Goal: Task Accomplishment & Management: Complete application form

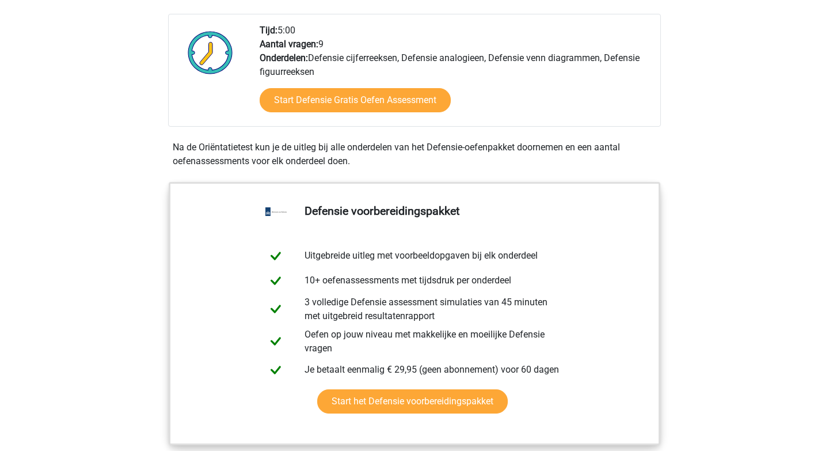
scroll to position [395, 0]
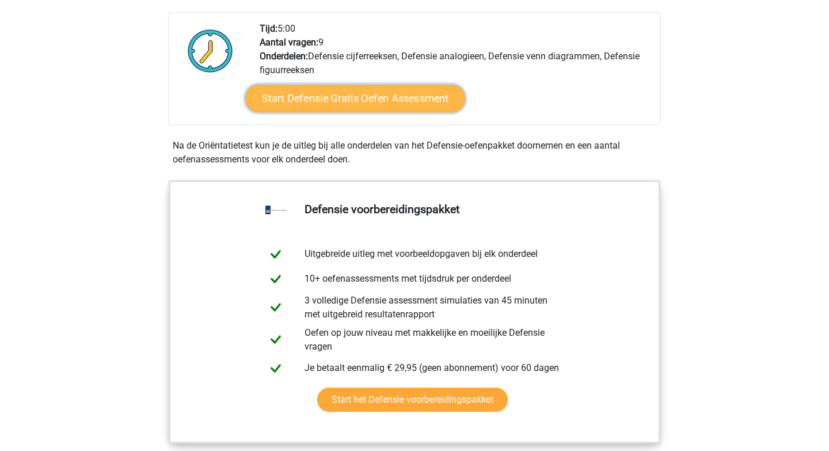
click at [323, 103] on link "Start Defensie Gratis Oefen Assessment" at bounding box center [355, 99] width 220 height 28
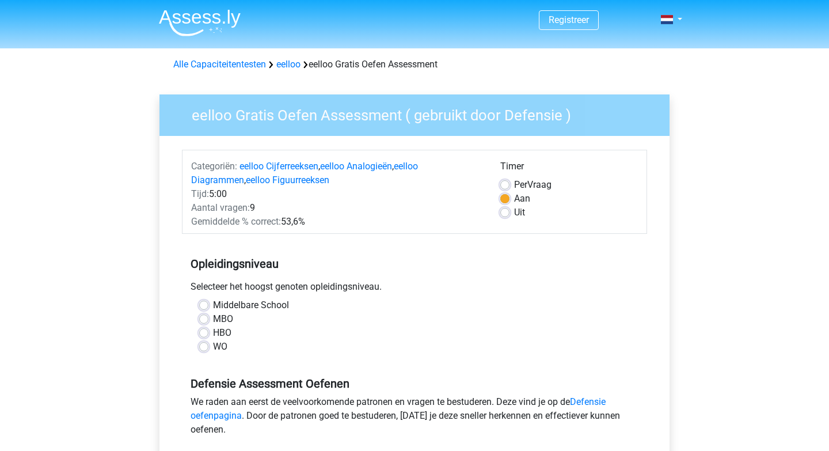
click at [213, 302] on label "Middelbare School" at bounding box center [251, 305] width 76 height 14
click at [206, 302] on input "Middelbare School" at bounding box center [203, 304] width 9 height 12
radio input "true"
click at [204, 311] on div "Middelbare School" at bounding box center [414, 305] width 431 height 14
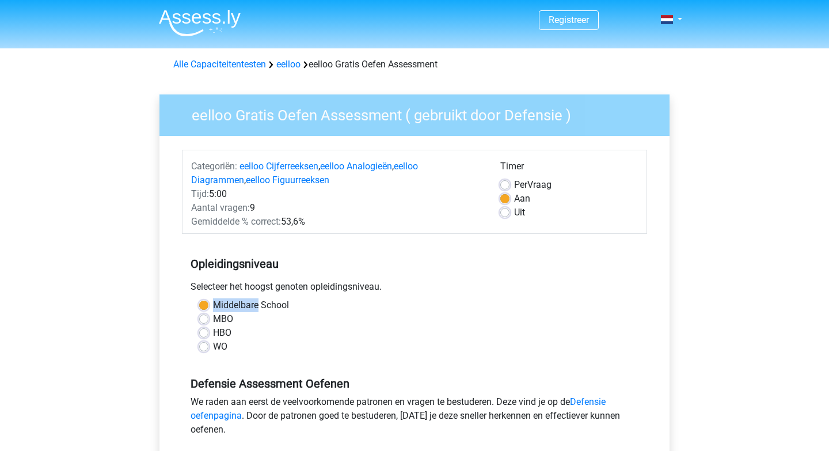
click at [196, 311] on div at bounding box center [196, 311] width 0 height 0
click at [213, 317] on label "MBO" at bounding box center [223, 319] width 20 height 14
click at [204, 317] on input "MBO" at bounding box center [203, 318] width 9 height 12
radio input "true"
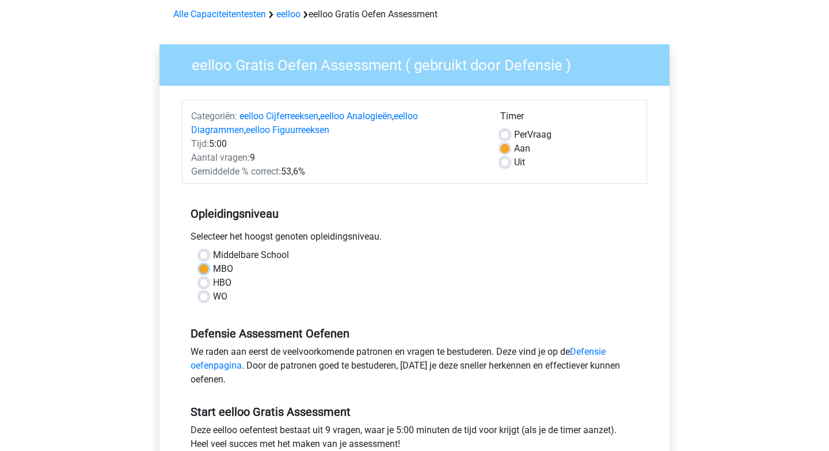
scroll to position [52, 0]
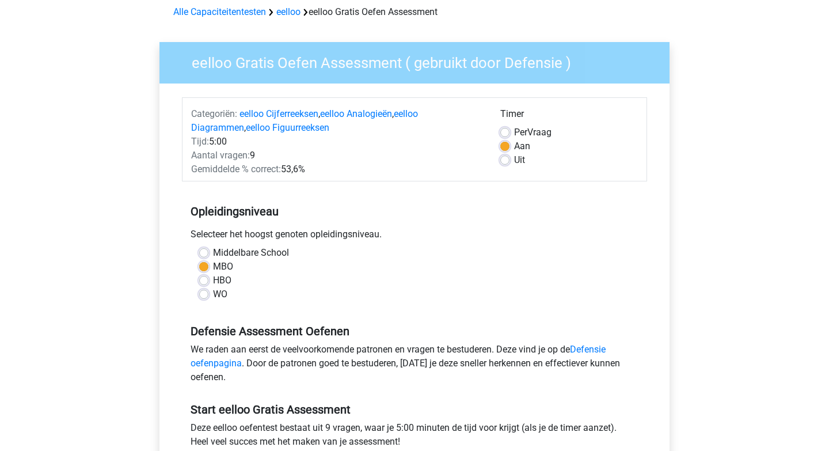
click at [213, 252] on label "Middelbare School" at bounding box center [251, 253] width 76 height 14
click at [203, 252] on input "Middelbare School" at bounding box center [203, 252] width 9 height 12
radio input "true"
click at [213, 268] on label "MBO" at bounding box center [223, 267] width 20 height 14
click at [204, 268] on input "MBO" at bounding box center [203, 266] width 9 height 12
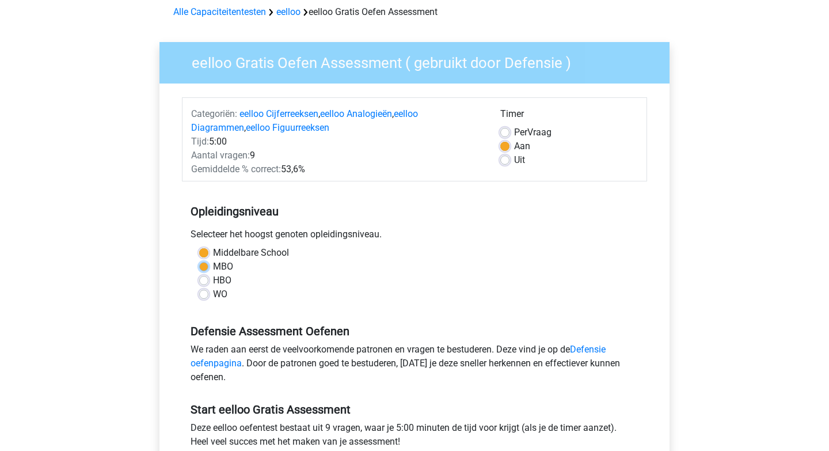
radio input "true"
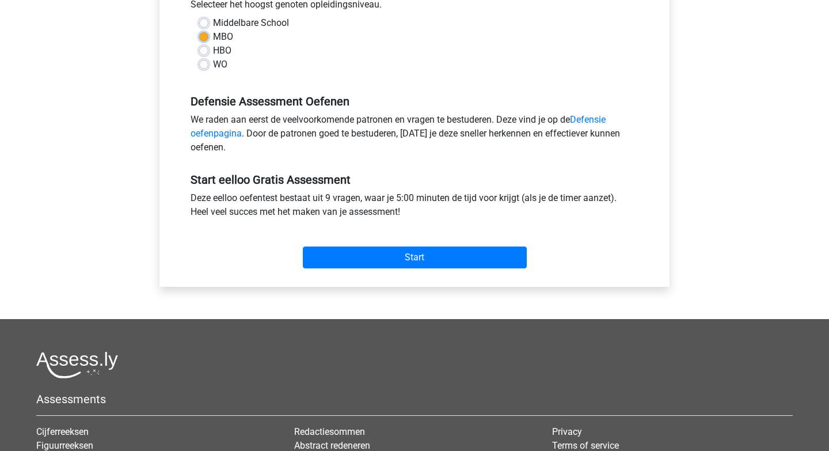
scroll to position [306, 0]
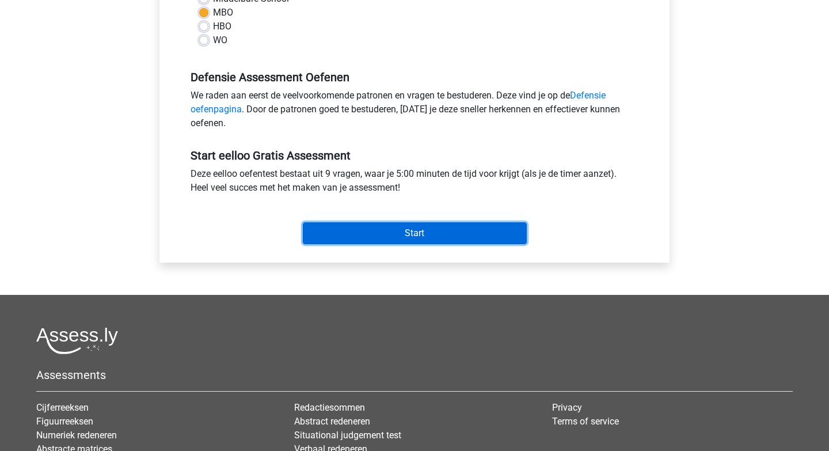
click at [337, 238] on input "Start" at bounding box center [415, 233] width 224 height 22
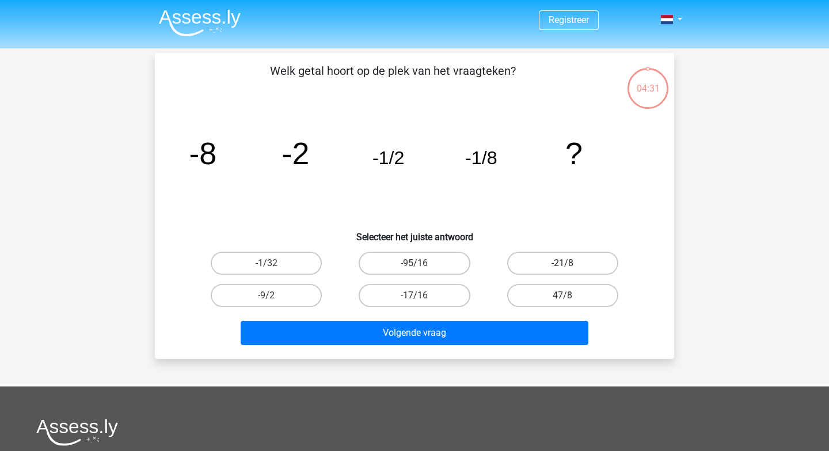
click at [531, 268] on label "-21/8" at bounding box center [562, 263] width 111 height 23
click at [562, 268] on input "-21/8" at bounding box center [565, 266] width 7 height 7
radio input "true"
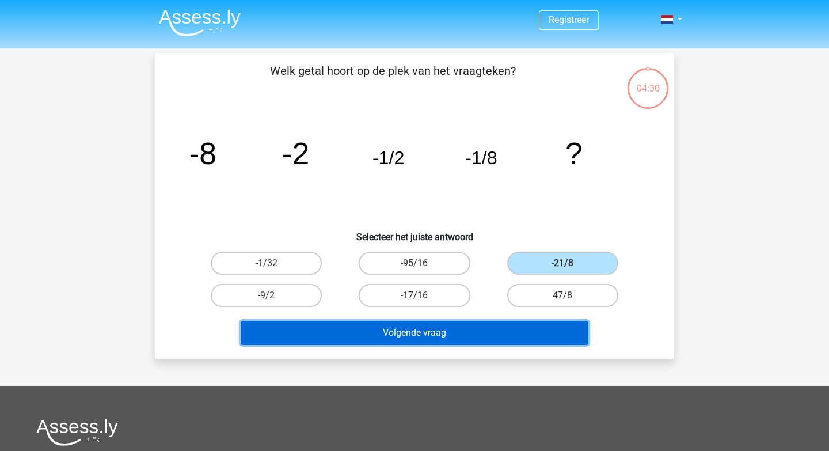
click at [480, 338] on button "Volgende vraag" at bounding box center [415, 333] width 348 height 24
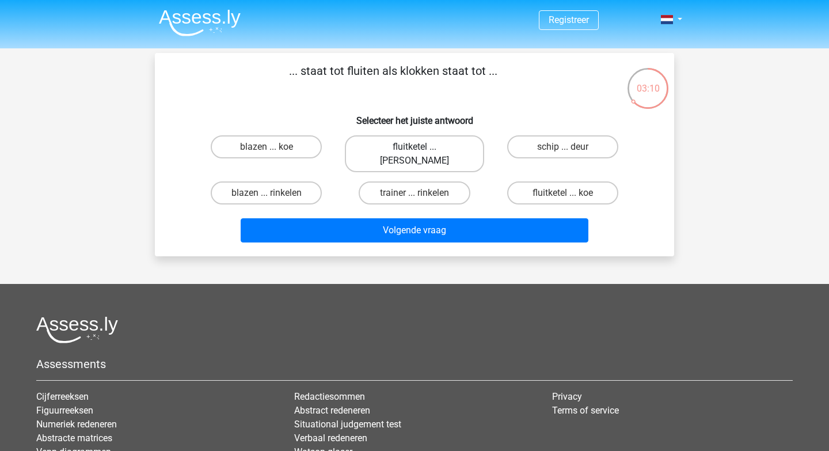
click at [443, 144] on label "fluitketel ... luiden" at bounding box center [414, 153] width 139 height 37
click at [422, 147] on input "fluitketel ... luiden" at bounding box center [417, 150] width 7 height 7
radio input "true"
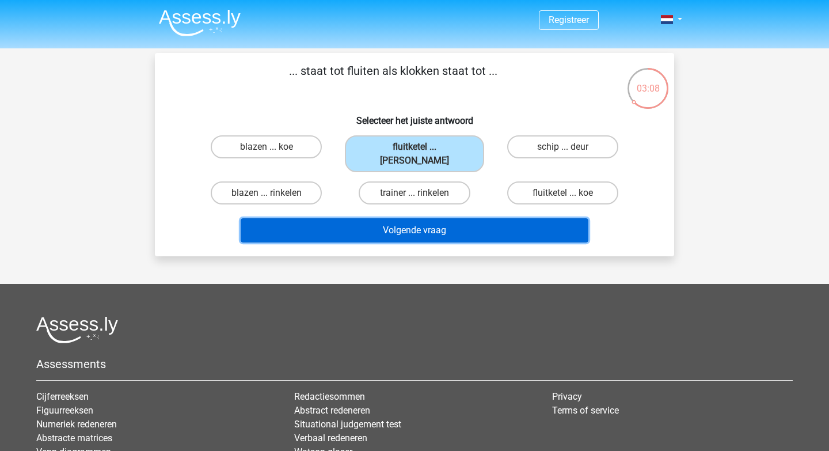
click at [417, 218] on button "Volgende vraag" at bounding box center [415, 230] width 348 height 24
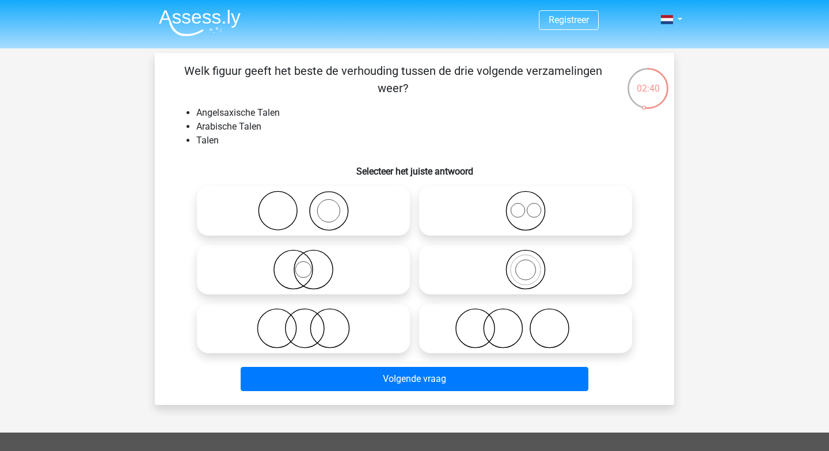
drag, startPoint x: 349, startPoint y: 199, endPoint x: 416, endPoint y: 204, distance: 67.0
click at [416, 204] on div at bounding box center [414, 269] width 444 height 176
click at [463, 158] on h6 "Selecteer het juiste antwoord" at bounding box center [414, 167] width 482 height 20
click at [509, 264] on icon at bounding box center [526, 269] width 204 height 40
click at [526, 264] on input "radio" at bounding box center [529, 259] width 7 height 7
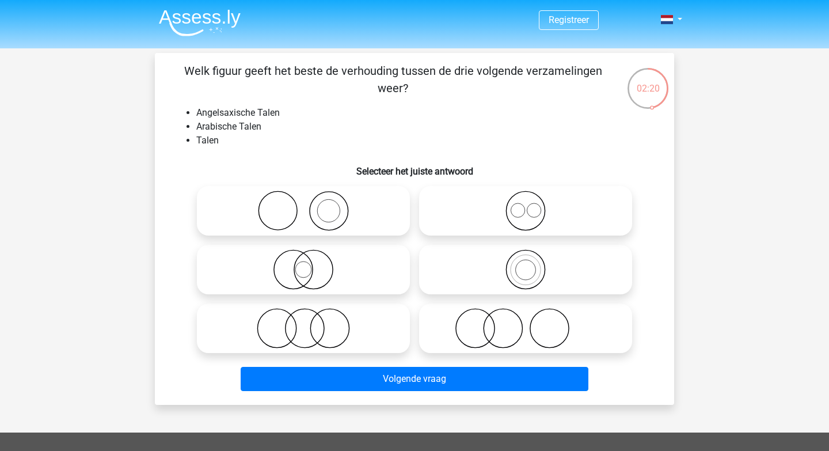
radio input "true"
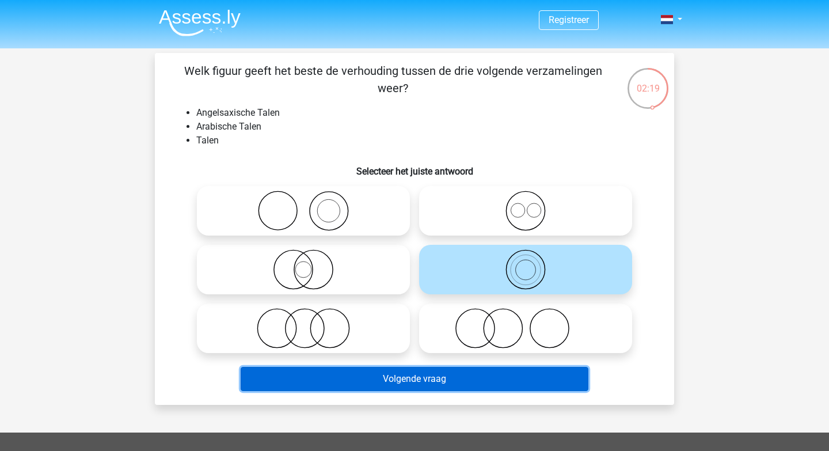
click at [440, 378] on button "Volgende vraag" at bounding box center [415, 379] width 348 height 24
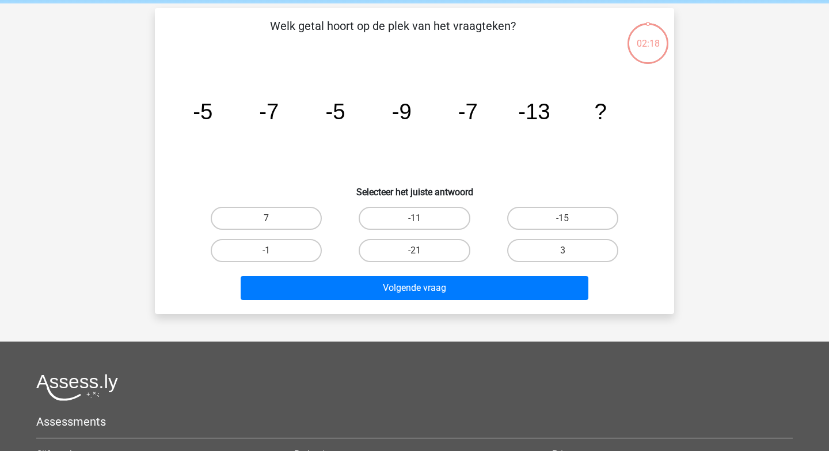
scroll to position [53, 0]
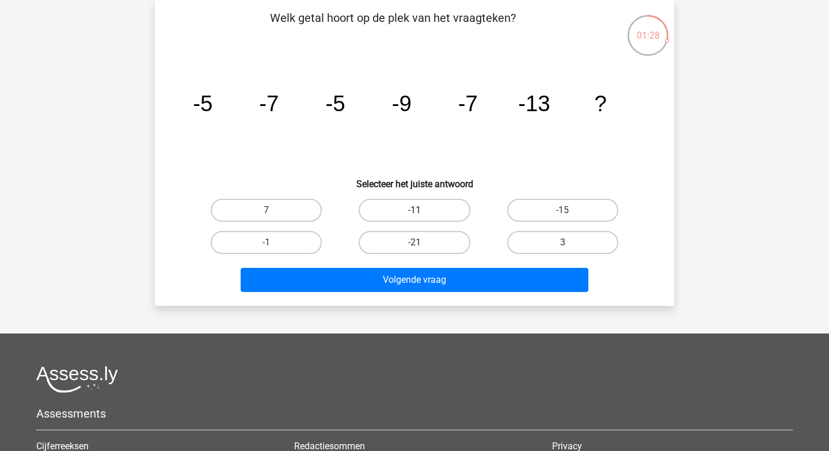
click at [427, 208] on label "-11" at bounding box center [414, 210] width 111 height 23
click at [422, 210] on input "-11" at bounding box center [417, 213] width 7 height 7
radio input "true"
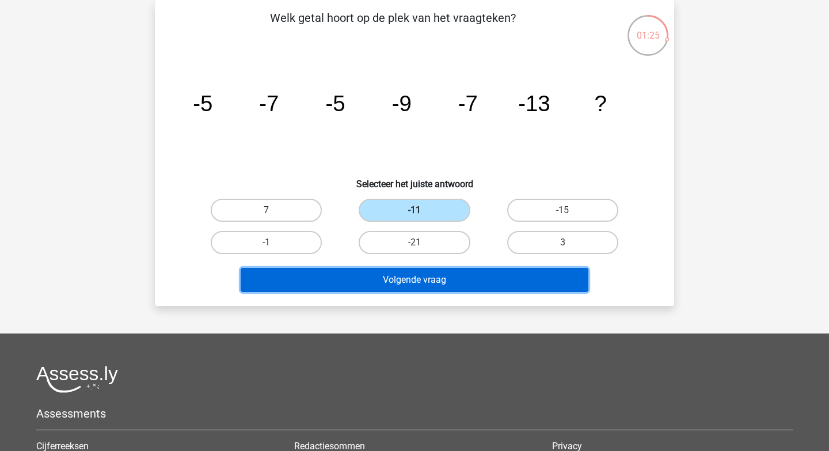
click at [442, 284] on button "Volgende vraag" at bounding box center [415, 280] width 348 height 24
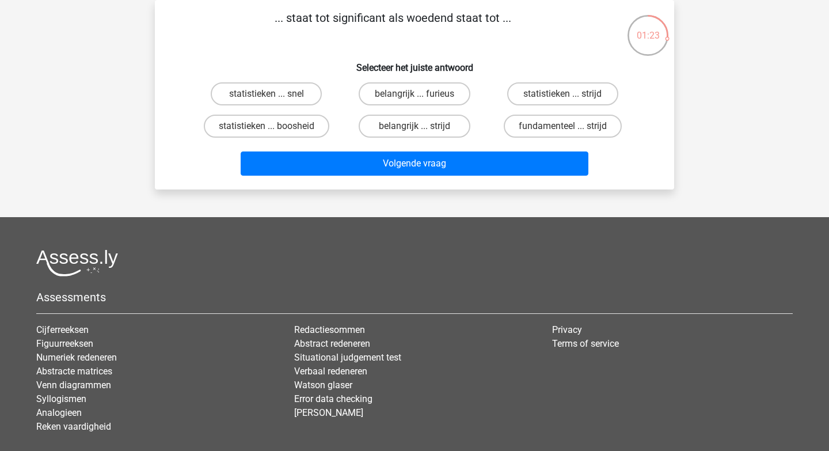
scroll to position [0, 0]
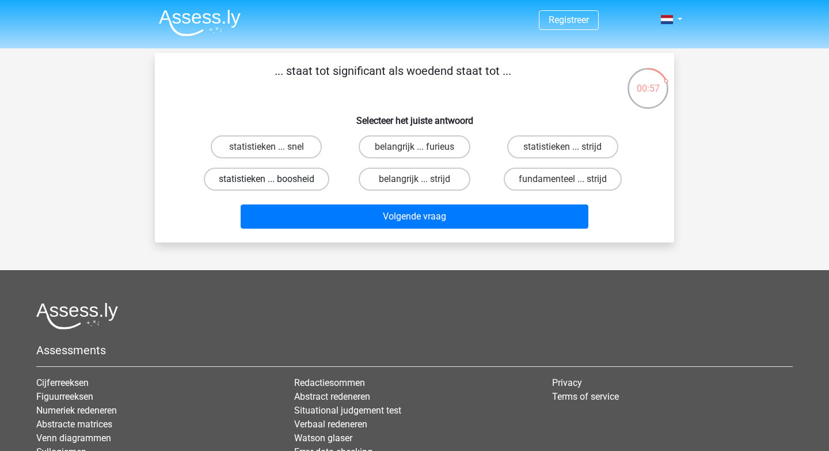
click at [306, 181] on label "statistieken ... boosheid" at bounding box center [266, 179] width 125 height 23
click at [274, 181] on input "statistieken ... boosheid" at bounding box center [270, 182] width 7 height 7
radio input "true"
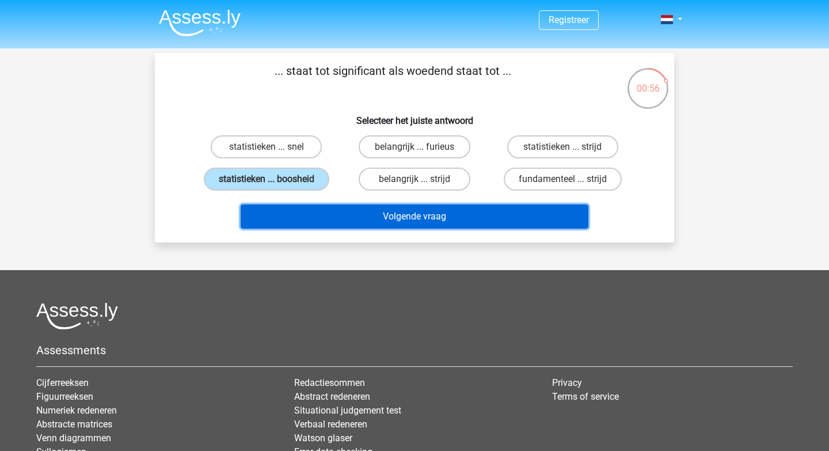
click at [349, 218] on button "Volgende vraag" at bounding box center [415, 216] width 348 height 24
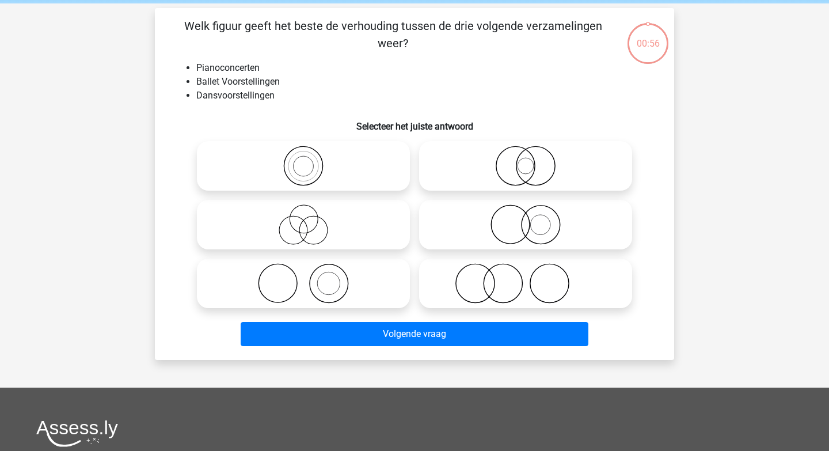
scroll to position [53, 0]
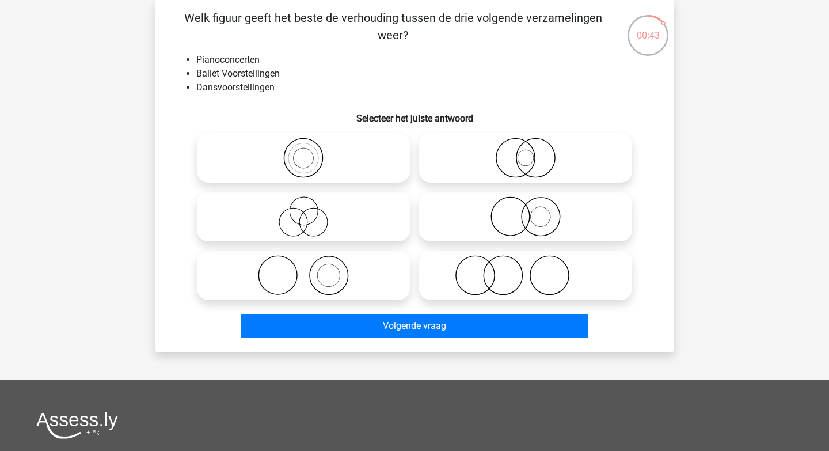
click at [289, 150] on icon at bounding box center [303, 158] width 204 height 40
click at [303, 150] on input "radio" at bounding box center [306, 147] width 7 height 7
radio input "true"
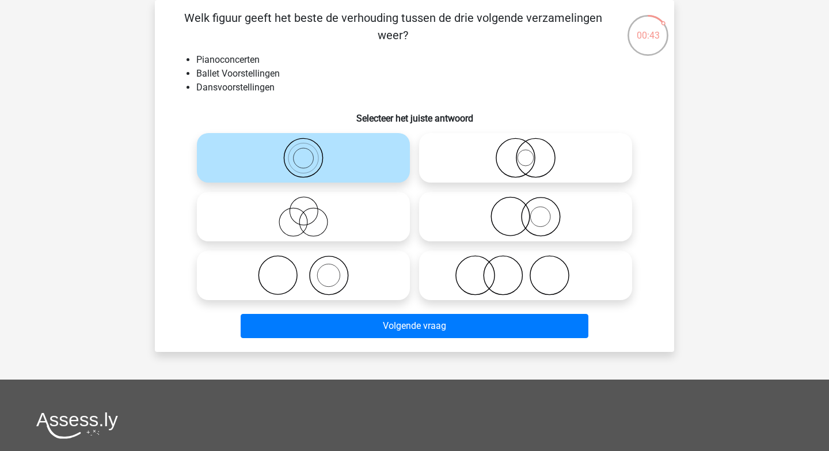
click at [293, 216] on icon at bounding box center [303, 216] width 204 height 40
click at [303, 211] on input "radio" at bounding box center [306, 206] width 7 height 7
radio input "true"
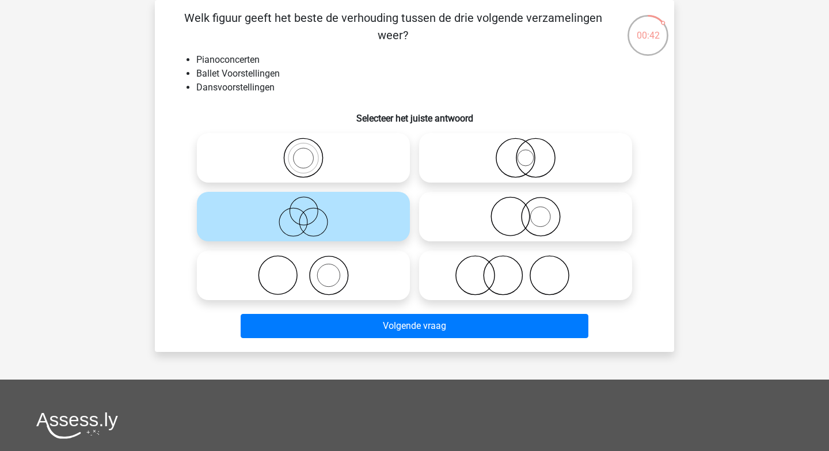
click at [299, 278] on icon at bounding box center [303, 275] width 204 height 40
click at [303, 269] on input "radio" at bounding box center [306, 265] width 7 height 7
radio input "true"
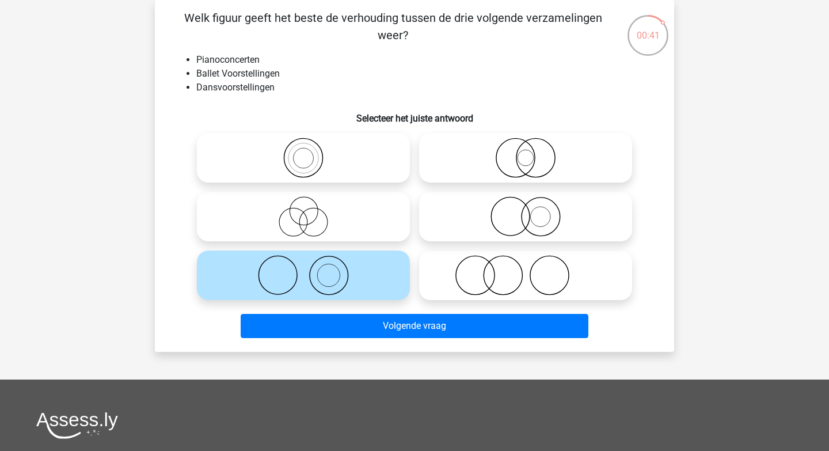
click at [459, 146] on icon at bounding box center [526, 158] width 204 height 40
click at [526, 146] on input "radio" at bounding box center [529, 147] width 7 height 7
radio input "true"
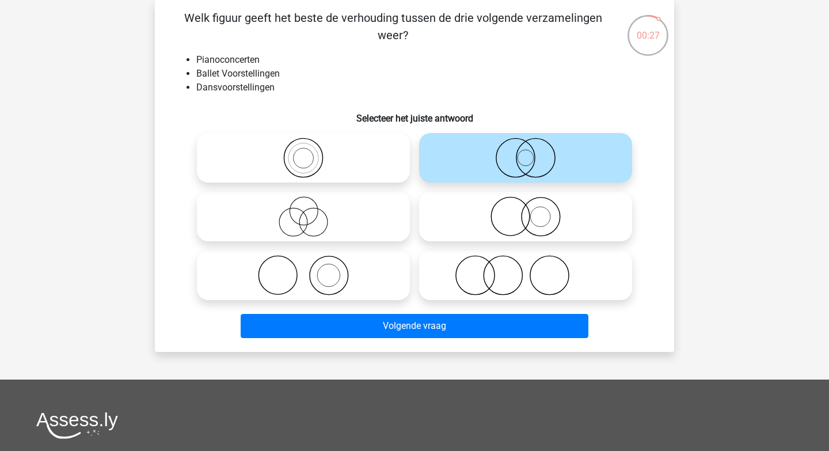
click at [218, 59] on li "Pianoconcerten" at bounding box center [425, 60] width 459 height 14
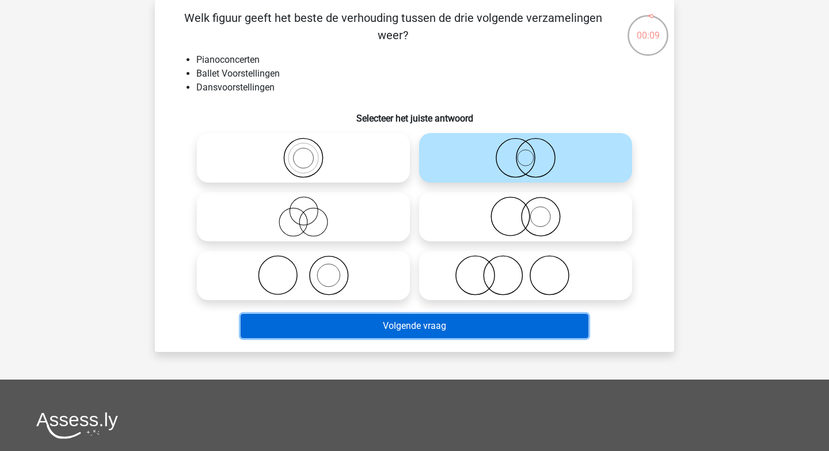
click at [486, 332] on button "Volgende vraag" at bounding box center [415, 326] width 348 height 24
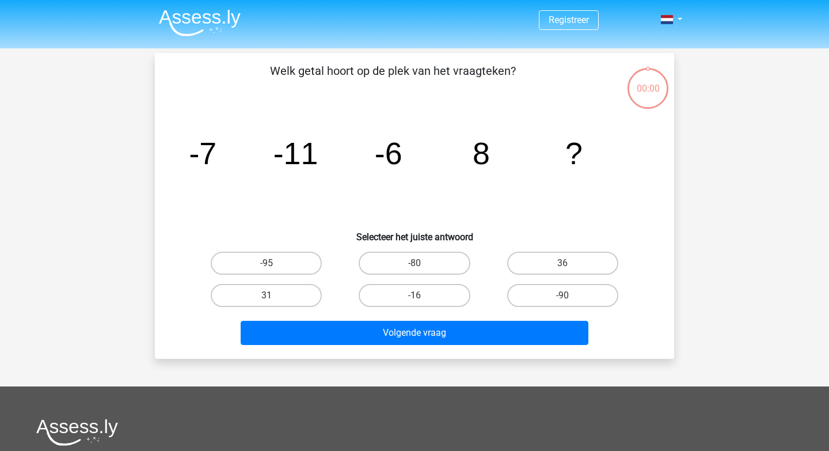
scroll to position [53, 0]
